Goal: Check status

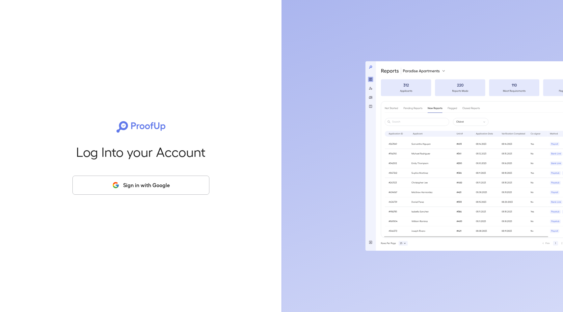
click at [180, 186] on button "Sign in with Google" at bounding box center [140, 185] width 137 height 19
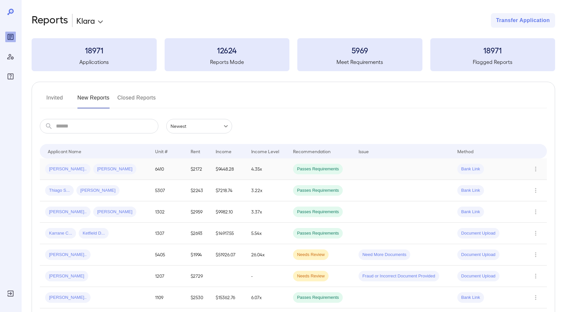
scroll to position [1, 0]
click at [125, 173] on div "[PERSON_NAME].. [PERSON_NAME].." at bounding box center [94, 168] width 99 height 11
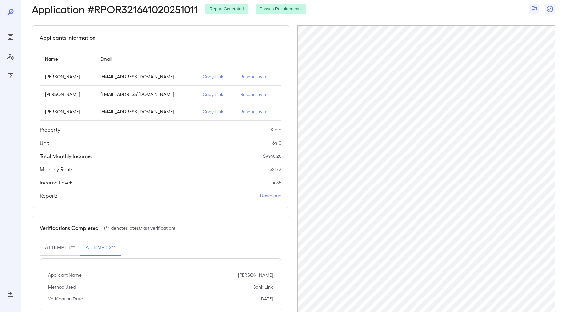
scroll to position [54, 0]
